Goal: Information Seeking & Learning: Learn about a topic

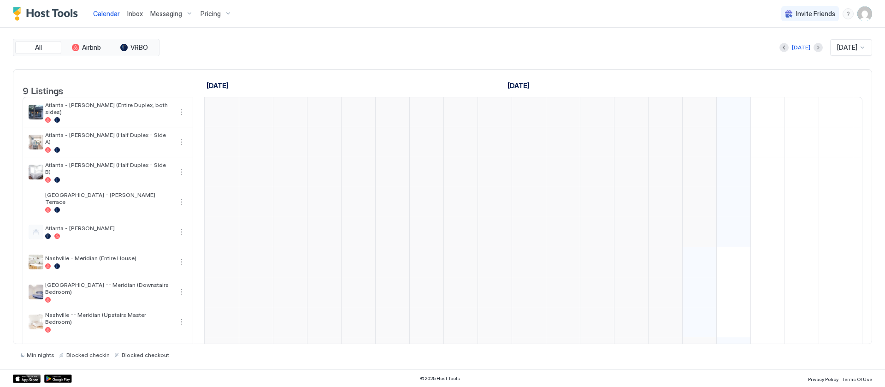
scroll to position [0, 512]
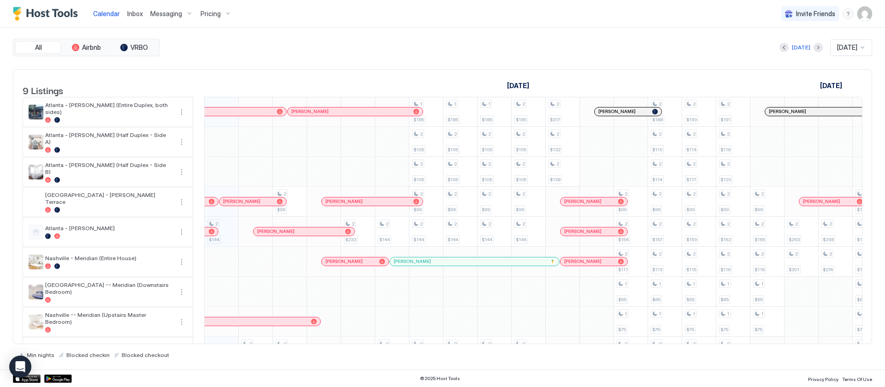
click at [210, 13] on span "Pricing" at bounding box center [210, 14] width 20 height 8
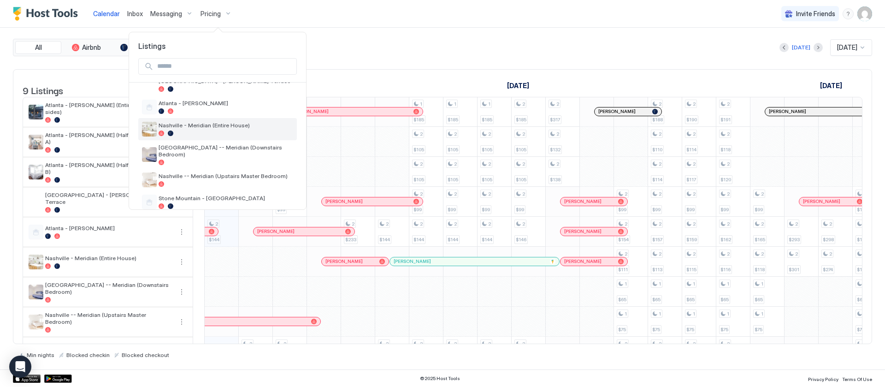
scroll to position [40, 0]
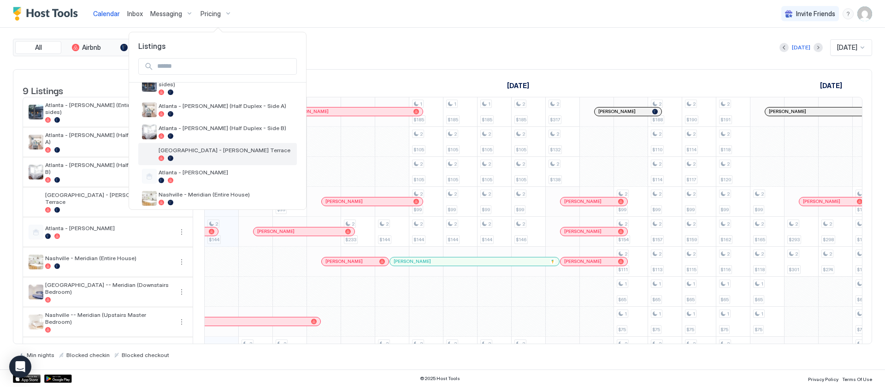
click at [213, 147] on span "[GEOGRAPHIC_DATA] - [PERSON_NAME] Terrace" at bounding box center [226, 150] width 135 height 7
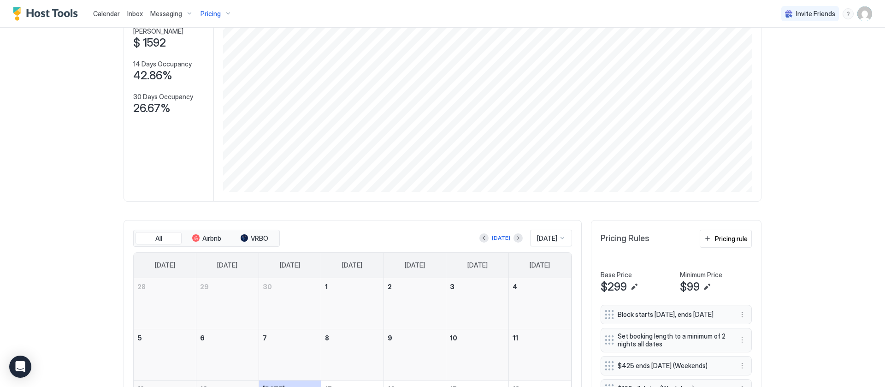
scroll to position [207, 0]
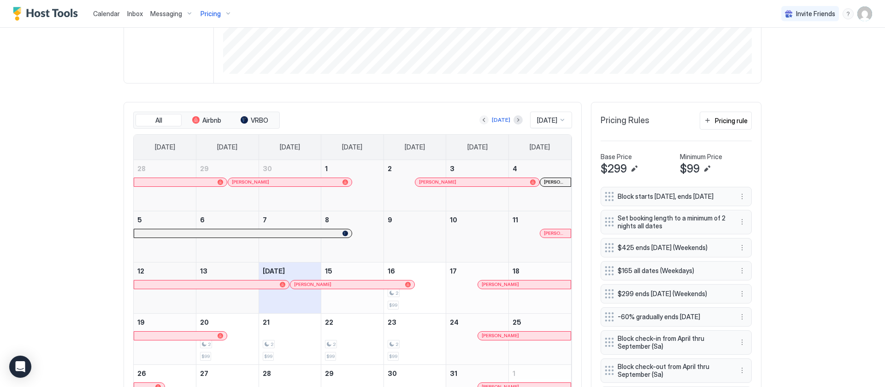
click at [479, 120] on button "Previous month" at bounding box center [483, 119] width 9 height 9
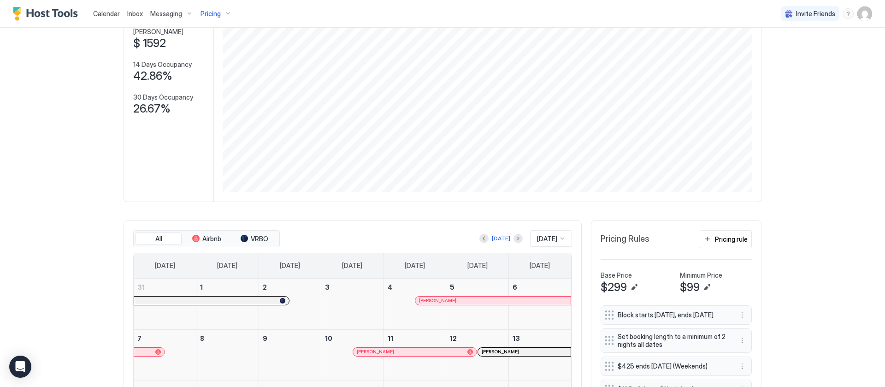
scroll to position [0, 0]
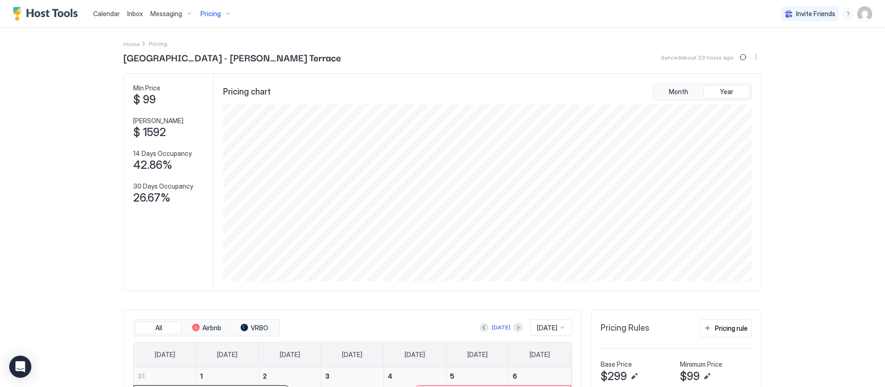
click at [208, 16] on span "Pricing" at bounding box center [210, 14] width 20 height 8
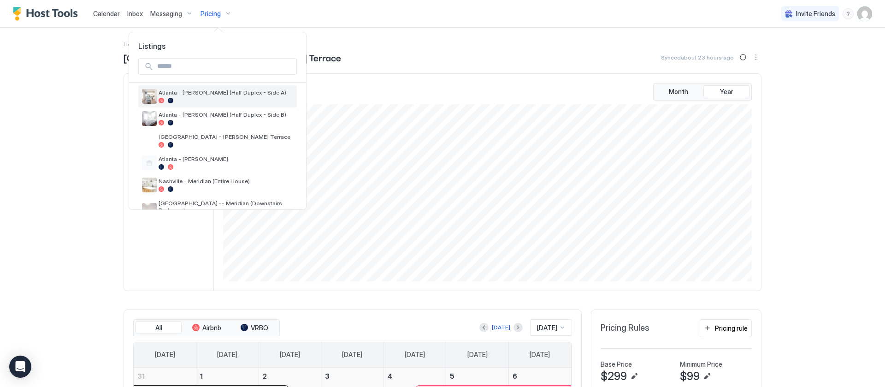
scroll to position [69, 0]
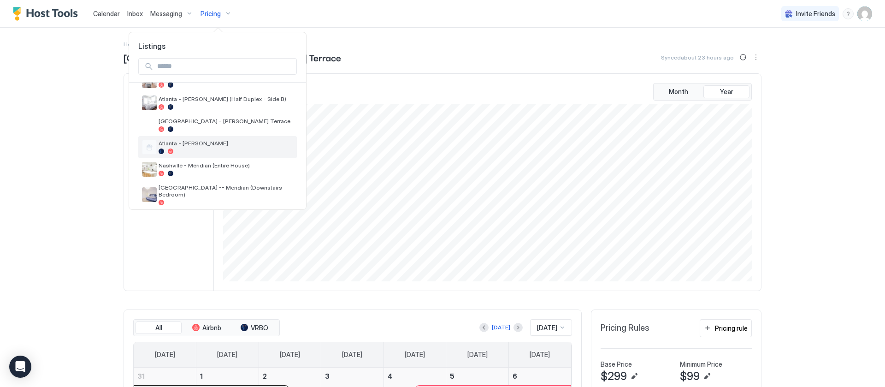
click at [216, 140] on span "Atlanta - [PERSON_NAME]" at bounding box center [226, 143] width 135 height 7
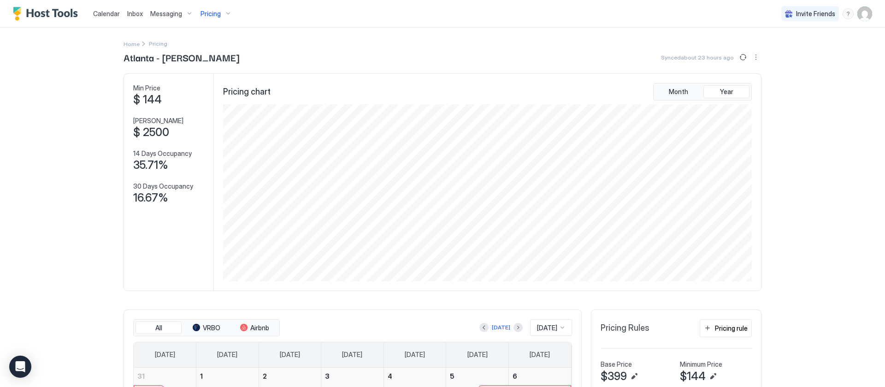
click at [216, 15] on span "Pricing" at bounding box center [210, 14] width 20 height 8
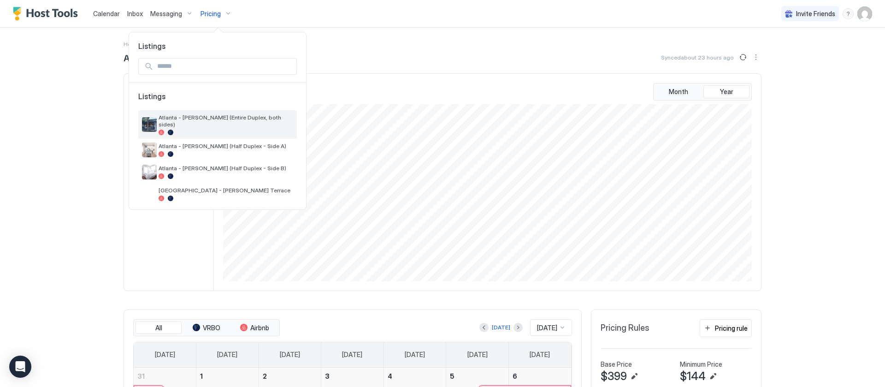
click at [206, 121] on div "Atlanta - [PERSON_NAME] (Entire Duplex, both sides)" at bounding box center [226, 124] width 135 height 21
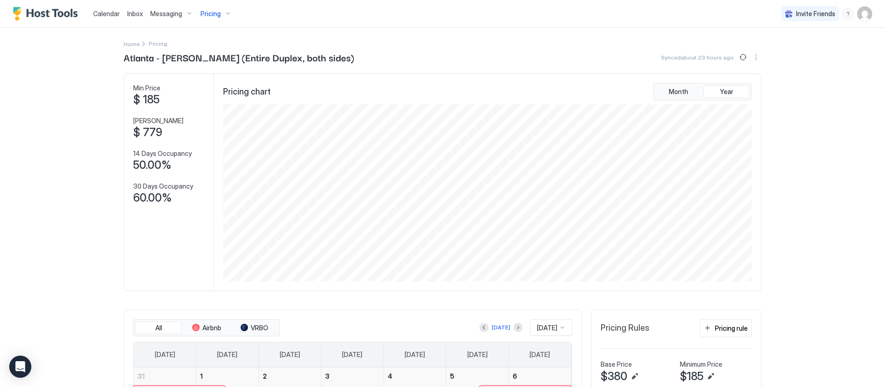
click at [217, 11] on span "Pricing" at bounding box center [210, 14] width 20 height 8
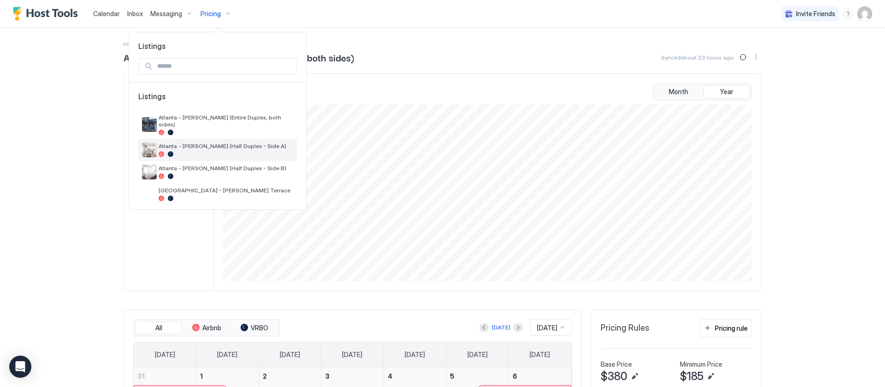
click at [211, 139] on div "Atlanta - [PERSON_NAME] (Half Duplex - Side A)" at bounding box center [217, 150] width 159 height 22
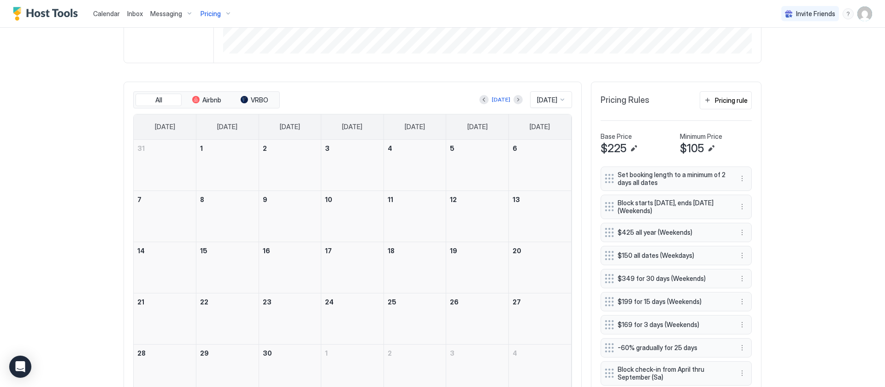
scroll to position [13, 0]
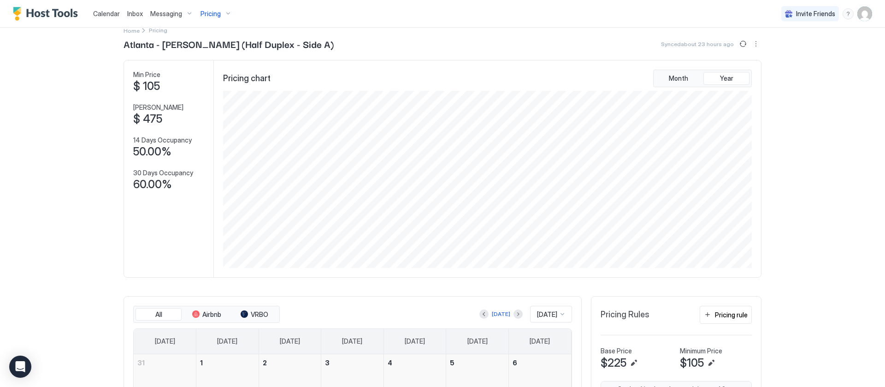
click at [212, 13] on span "Pricing" at bounding box center [210, 14] width 20 height 8
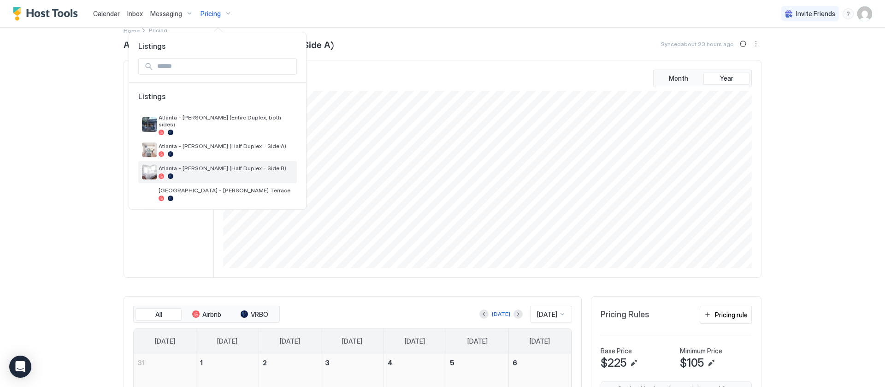
click at [214, 161] on div "Atlanta - [PERSON_NAME] (Half Duplex - Side B)" at bounding box center [217, 172] width 159 height 22
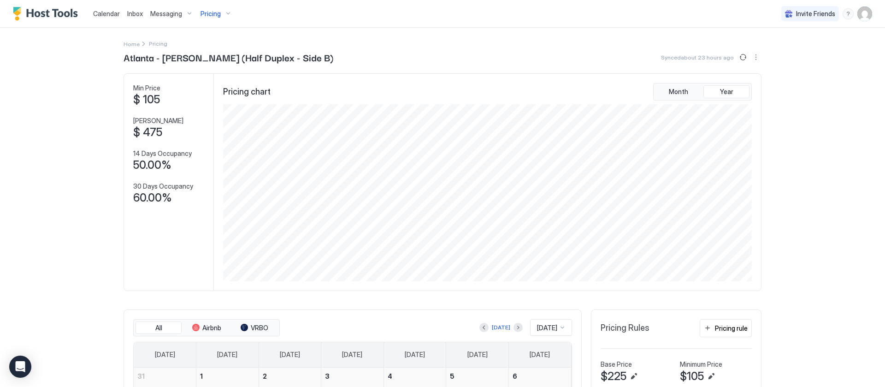
click at [197, 16] on div "Pricing" at bounding box center [216, 14] width 39 height 16
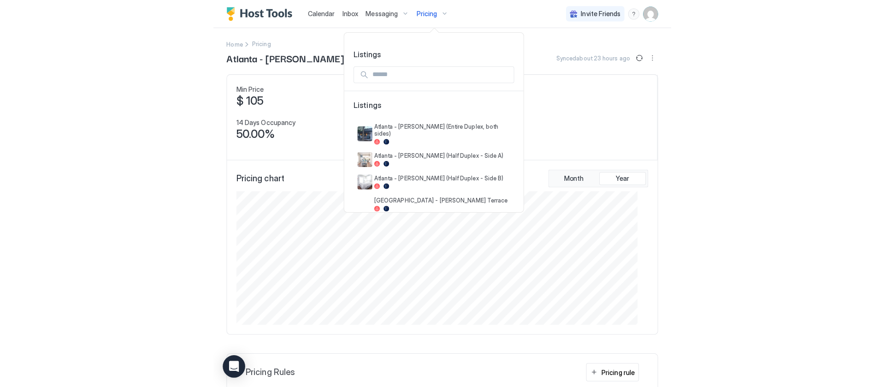
scroll to position [177, 530]
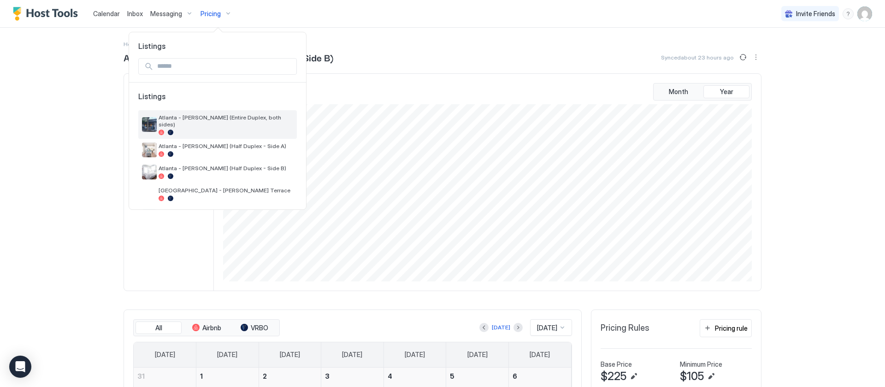
click at [268, 119] on span "Atlanta - [PERSON_NAME] (Entire Duplex, both sides)" at bounding box center [226, 121] width 135 height 14
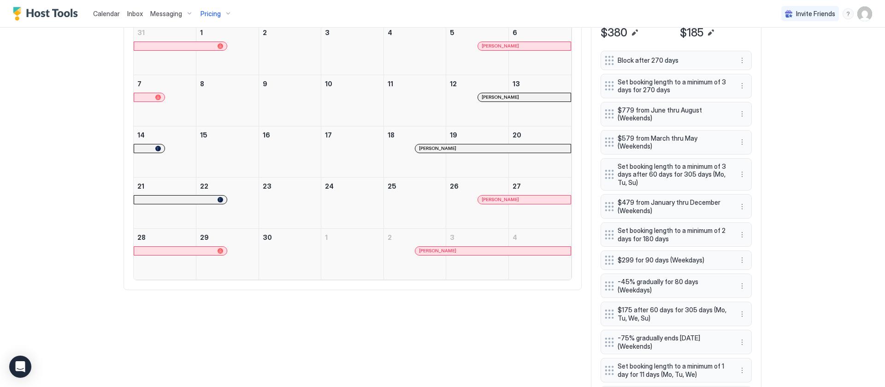
scroll to position [346, 0]
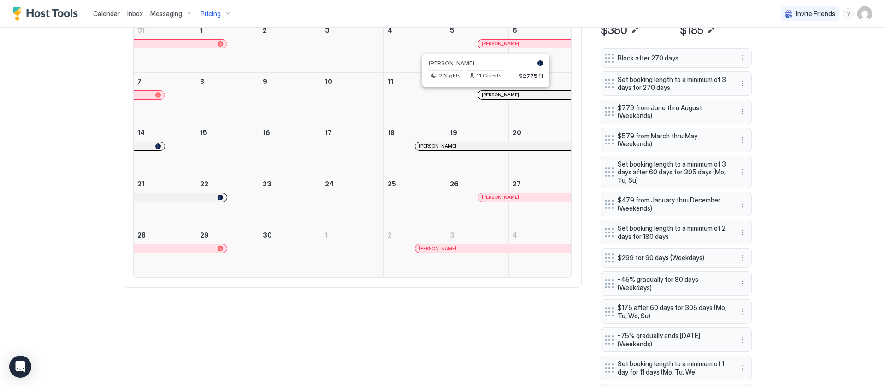
click at [485, 95] on div at bounding box center [488, 94] width 7 height 7
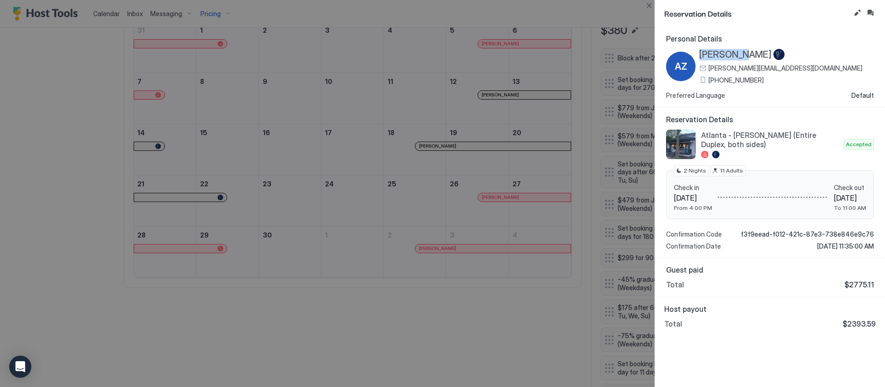
drag, startPoint x: 700, startPoint y: 54, endPoint x: 747, endPoint y: 54, distance: 46.6
click at [747, 54] on div "[PERSON_NAME]" at bounding box center [780, 55] width 163 height 12
copy span "[PERSON_NAME]"
click at [417, 332] on div at bounding box center [442, 193] width 885 height 387
click at [648, 5] on button "Close" at bounding box center [648, 5] width 11 height 11
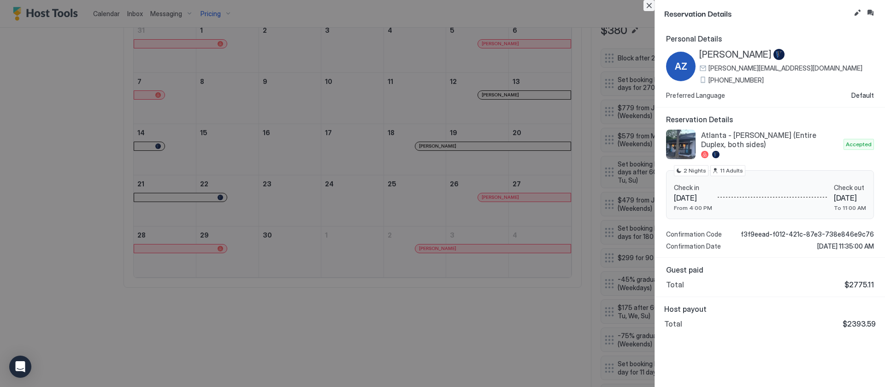
click at [648, 5] on div "Calendar Inbox Messaging Pricing Invite Friends AS" at bounding box center [442, 14] width 885 height 28
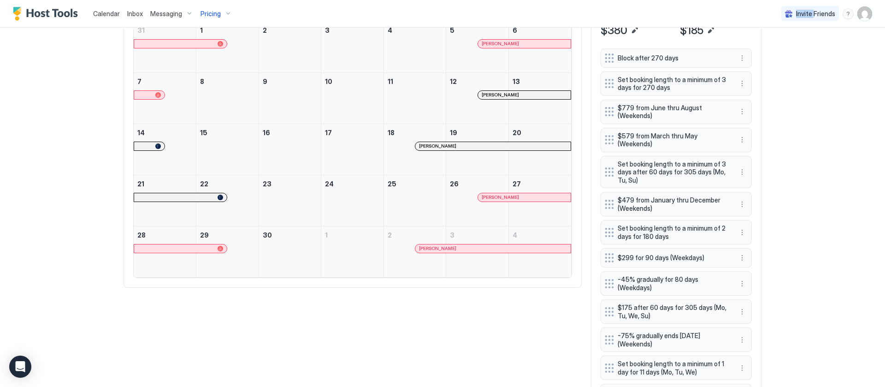
click at [460, 146] on div "[PERSON_NAME]" at bounding box center [493, 146] width 148 height 6
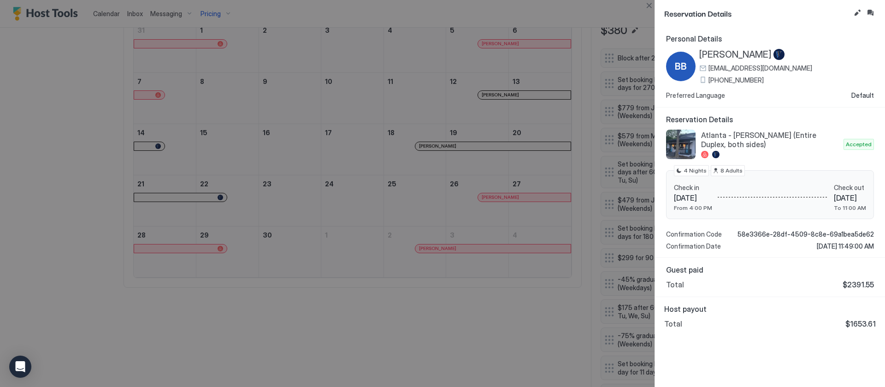
click at [698, 51] on div "BB [PERSON_NAME] [EMAIL_ADDRESS][DOMAIN_NAME] [PHONE_NUMBER]" at bounding box center [739, 66] width 146 height 35
drag, startPoint x: 698, startPoint y: 51, endPoint x: 754, endPoint y: 60, distance: 56.5
click at [754, 60] on div "BB [PERSON_NAME] [EMAIL_ADDRESS][DOMAIN_NAME] [PHONE_NUMBER]" at bounding box center [739, 66] width 146 height 35
click at [754, 60] on span "[PERSON_NAME]" at bounding box center [735, 55] width 72 height 12
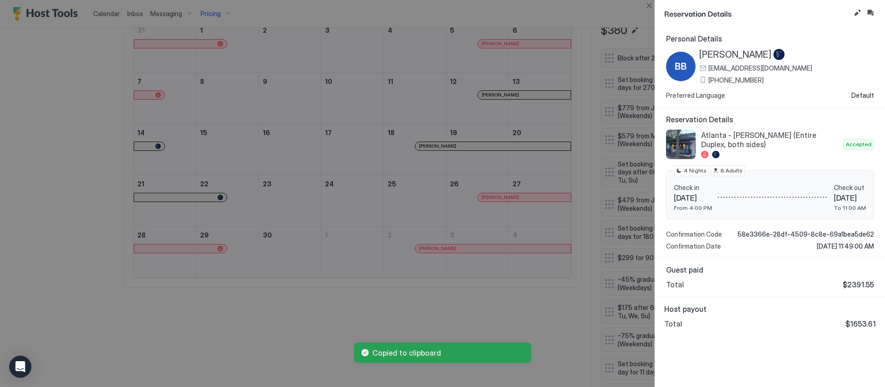
copy span "[PERSON_NAME]"
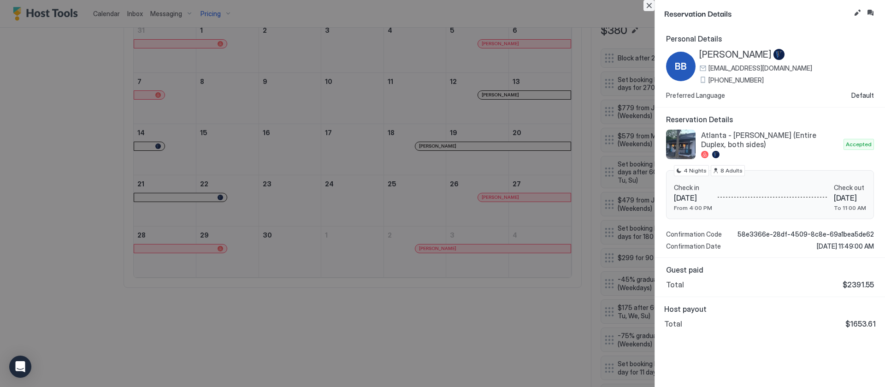
click at [649, 3] on button "Close" at bounding box center [648, 5] width 11 height 11
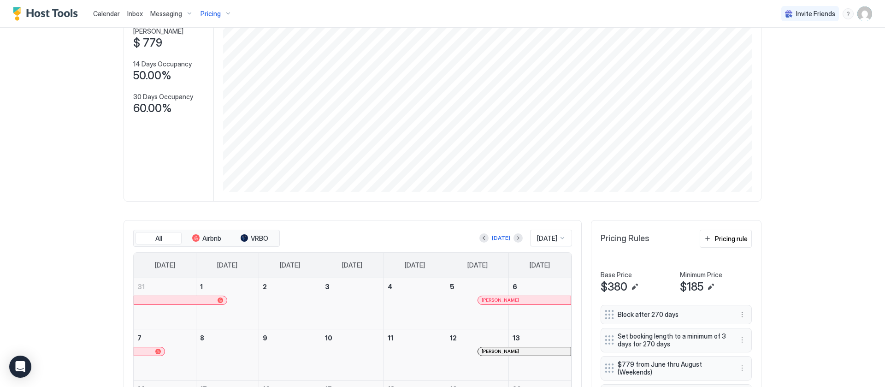
scroll to position [0, 0]
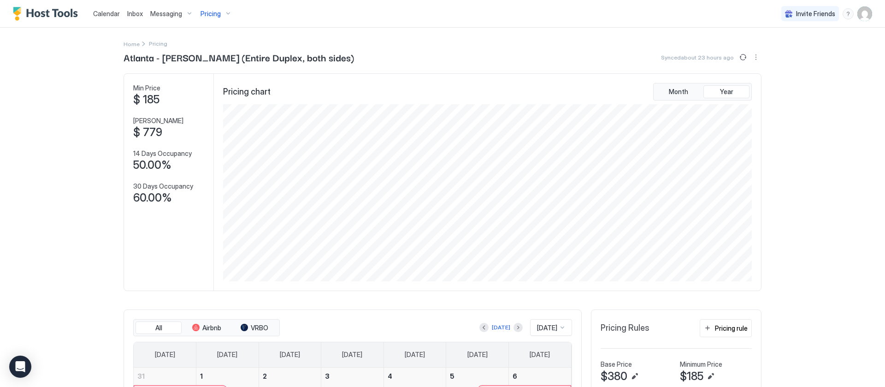
click at [210, 14] on span "Pricing" at bounding box center [210, 14] width 20 height 8
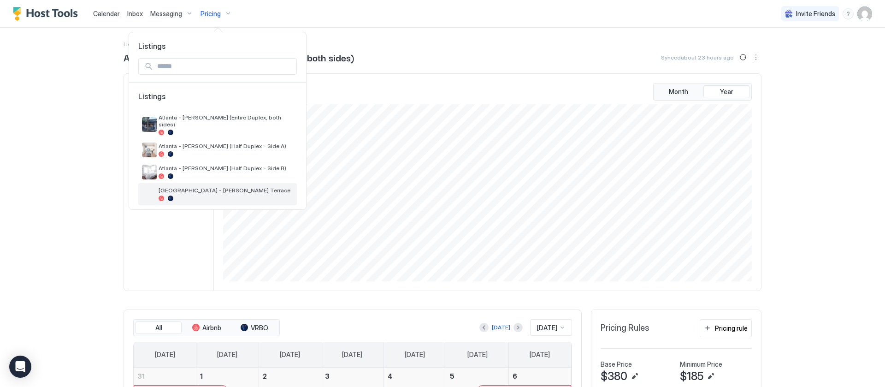
click at [204, 187] on span "[GEOGRAPHIC_DATA] - [PERSON_NAME] Terrace" at bounding box center [226, 190] width 135 height 7
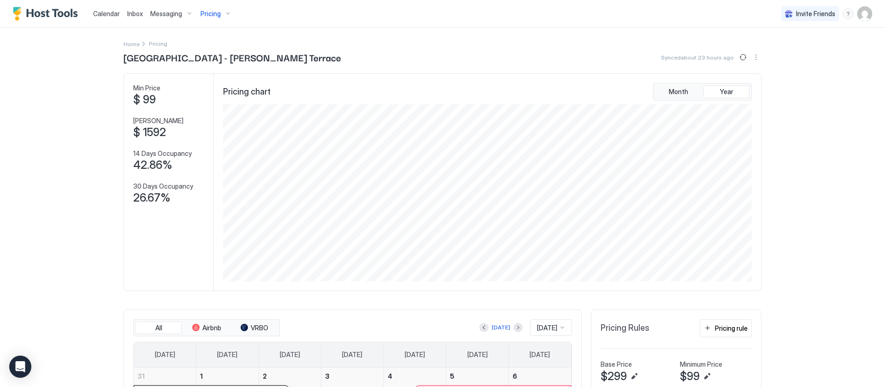
drag, startPoint x: 831, startPoint y: 235, endPoint x: 819, endPoint y: 229, distance: 13.2
click at [831, 235] on div "Calendar Inbox Messaging Pricing Invite Friends AS Home Pricing [GEOGRAPHIC_DAT…" at bounding box center [442, 193] width 885 height 387
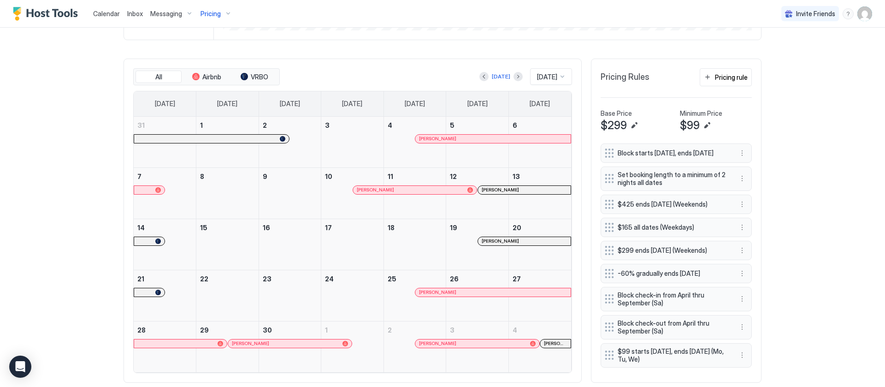
scroll to position [272, 0]
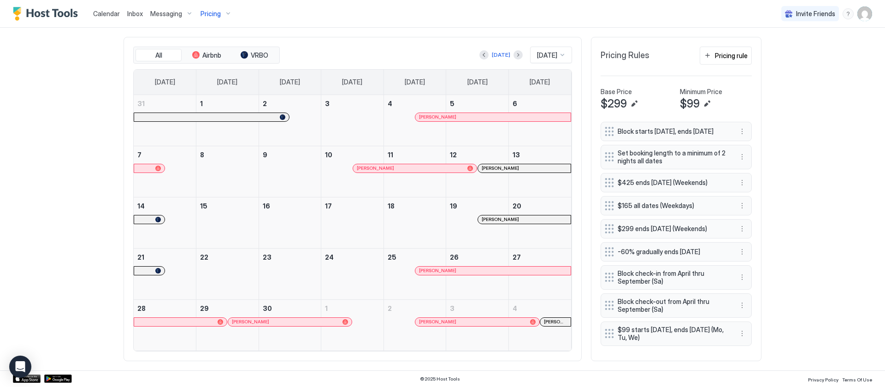
click at [498, 169] on span "[PERSON_NAME]" at bounding box center [500, 168] width 37 height 6
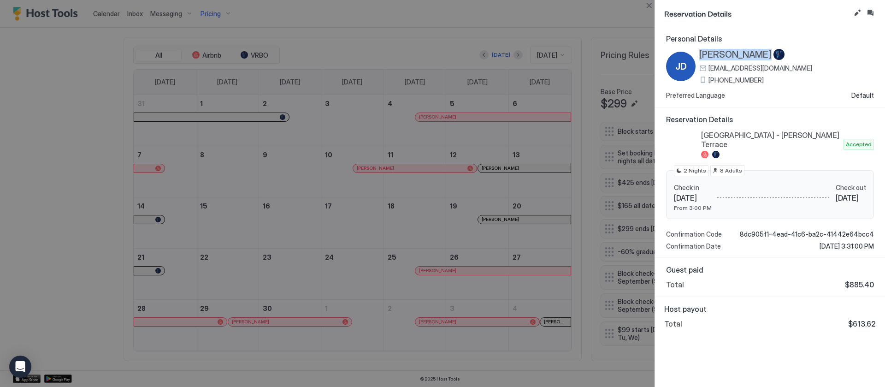
drag, startPoint x: 700, startPoint y: 50, endPoint x: 754, endPoint y: 59, distance: 54.1
click at [754, 59] on div "[PERSON_NAME]" at bounding box center [755, 55] width 113 height 12
copy div "[PERSON_NAME]"
click at [656, 9] on div "Reservation Details" at bounding box center [770, 13] width 230 height 27
click at [650, 7] on button "Close" at bounding box center [648, 5] width 11 height 11
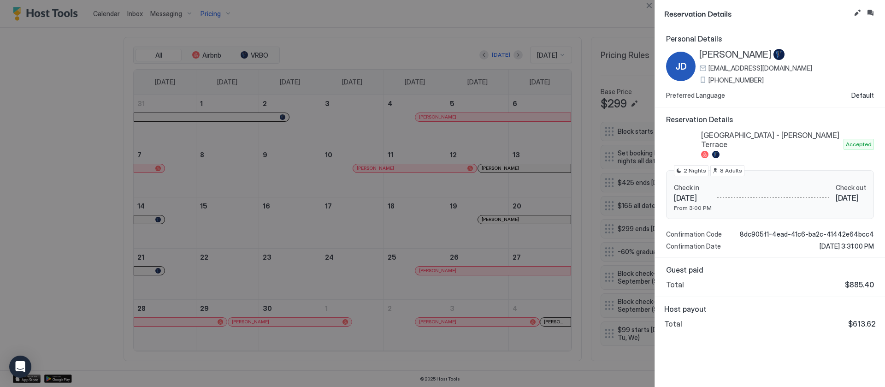
click at [650, 7] on div "Calendar Inbox Messaging Pricing Invite Friends AS" at bounding box center [442, 14] width 885 height 28
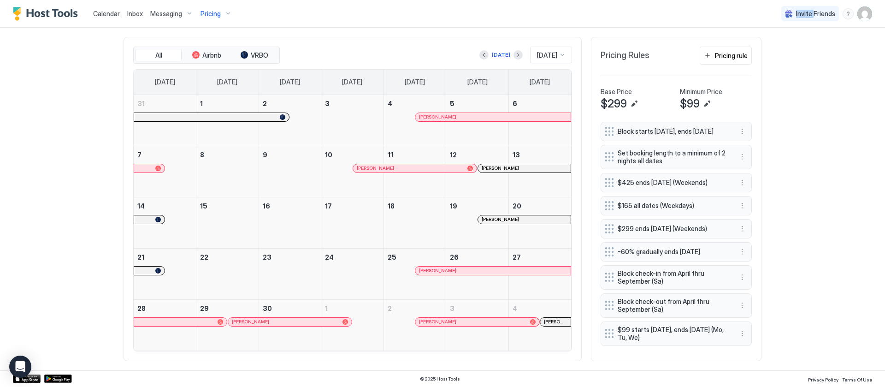
click at [498, 218] on span "[PERSON_NAME]" at bounding box center [500, 219] width 37 height 6
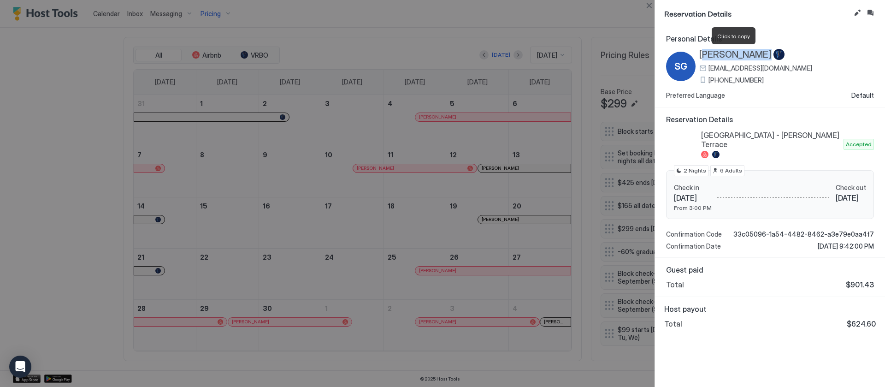
drag, startPoint x: 702, startPoint y: 53, endPoint x: 760, endPoint y: 54, distance: 57.2
click at [760, 54] on span "[PERSON_NAME]" at bounding box center [735, 55] width 72 height 12
drag, startPoint x: 695, startPoint y: 54, endPoint x: 767, endPoint y: 53, distance: 71.9
click at [767, 53] on div "SG [PERSON_NAME] [EMAIL_ADDRESS][DOMAIN_NAME] [PHONE_NUMBER]" at bounding box center [739, 66] width 146 height 35
copy div "[PERSON_NAME]"
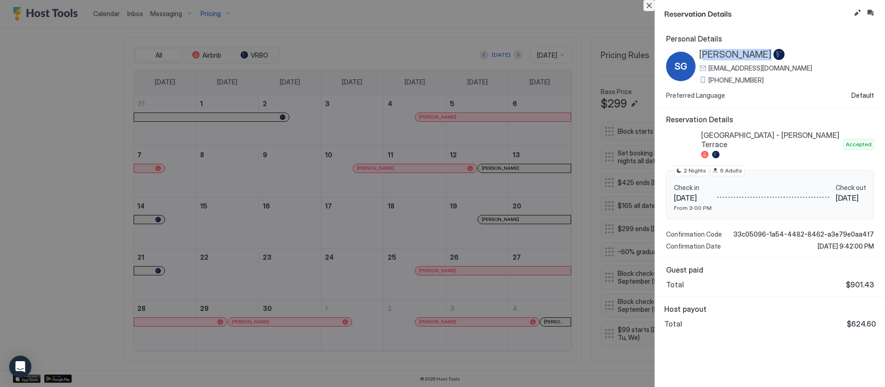
click at [651, 5] on button "Close" at bounding box center [648, 5] width 11 height 11
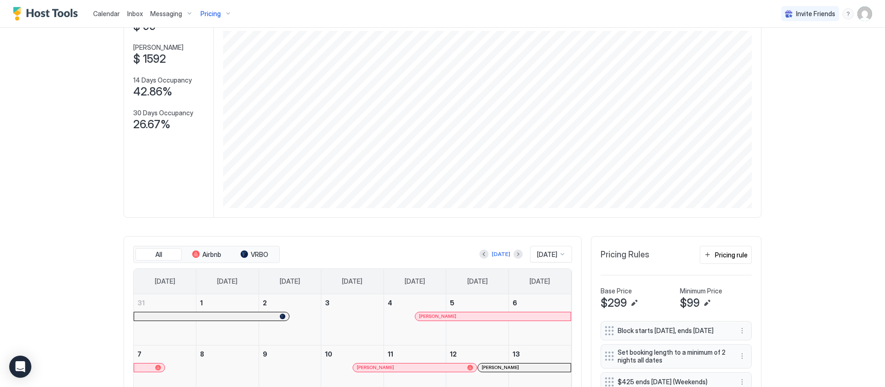
scroll to position [0, 0]
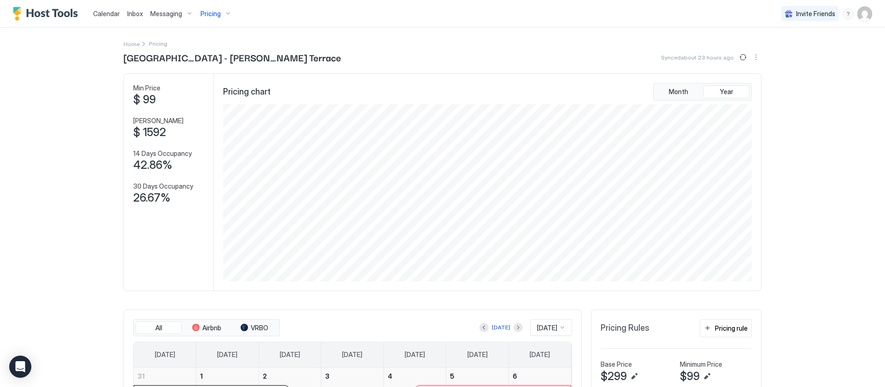
click at [214, 17] on span "Pricing" at bounding box center [210, 14] width 20 height 8
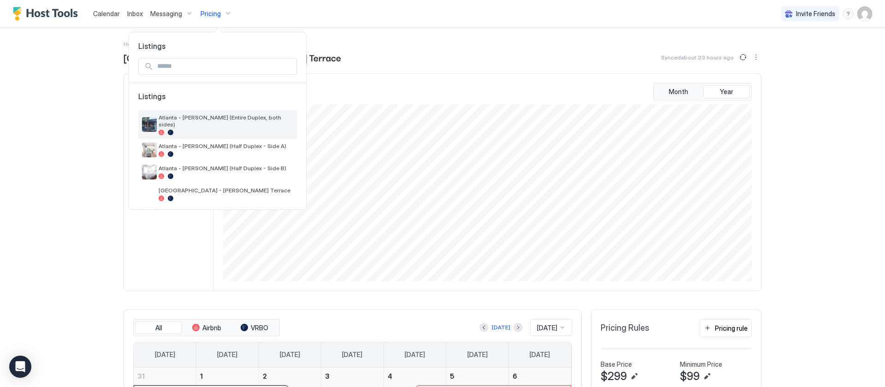
scroll to position [69, 0]
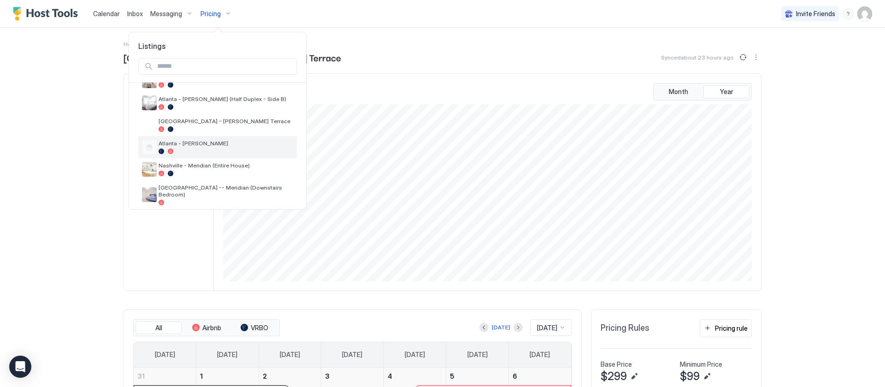
click at [215, 140] on span "Atlanta - [PERSON_NAME]" at bounding box center [226, 143] width 135 height 7
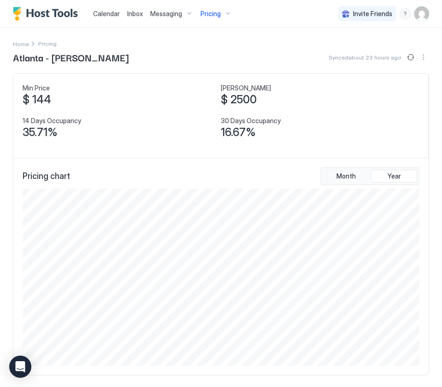
scroll to position [460751, 460493]
